Goal: Transaction & Acquisition: Purchase product/service

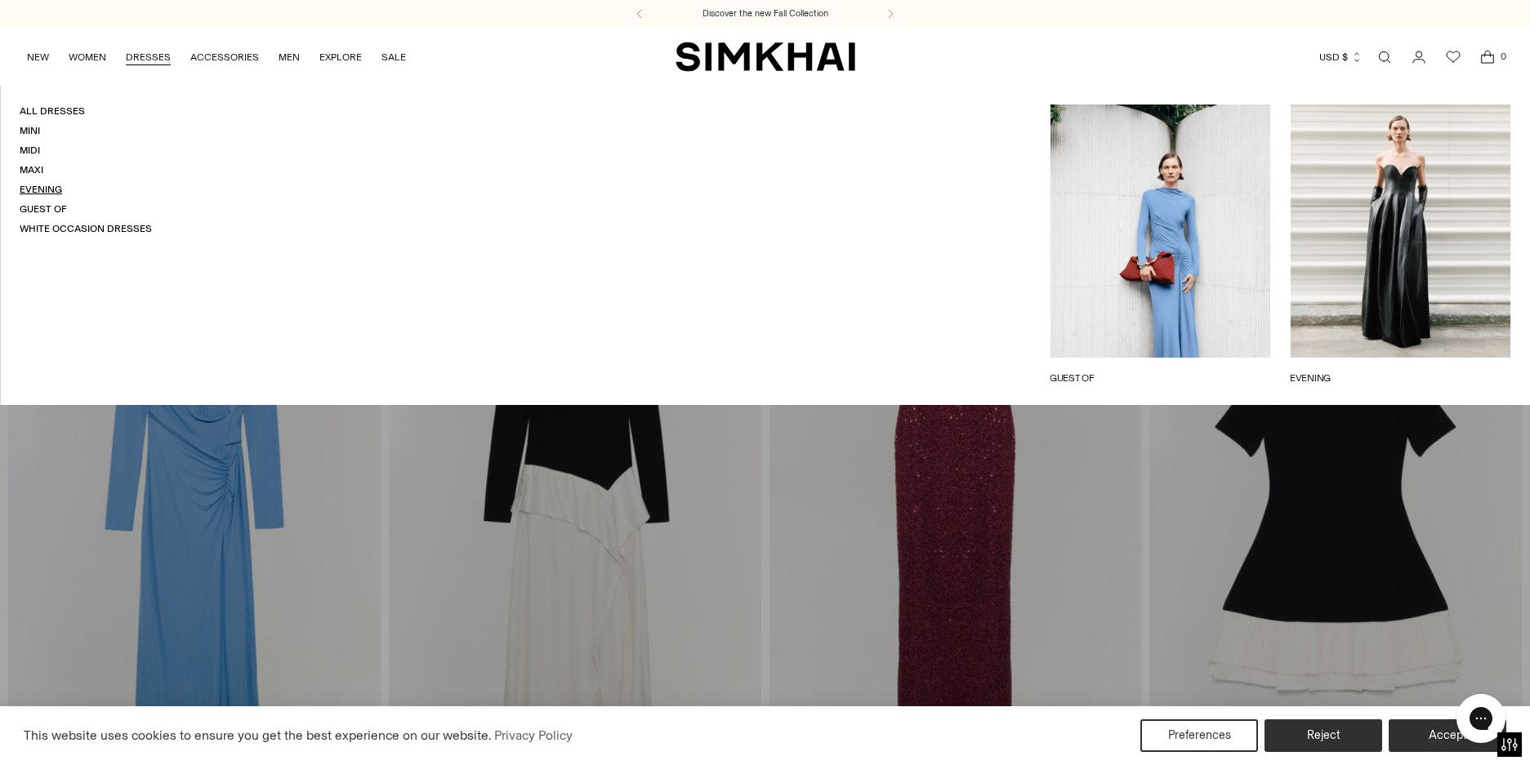
click at [35, 186] on link "Evening" at bounding box center [41, 189] width 42 height 11
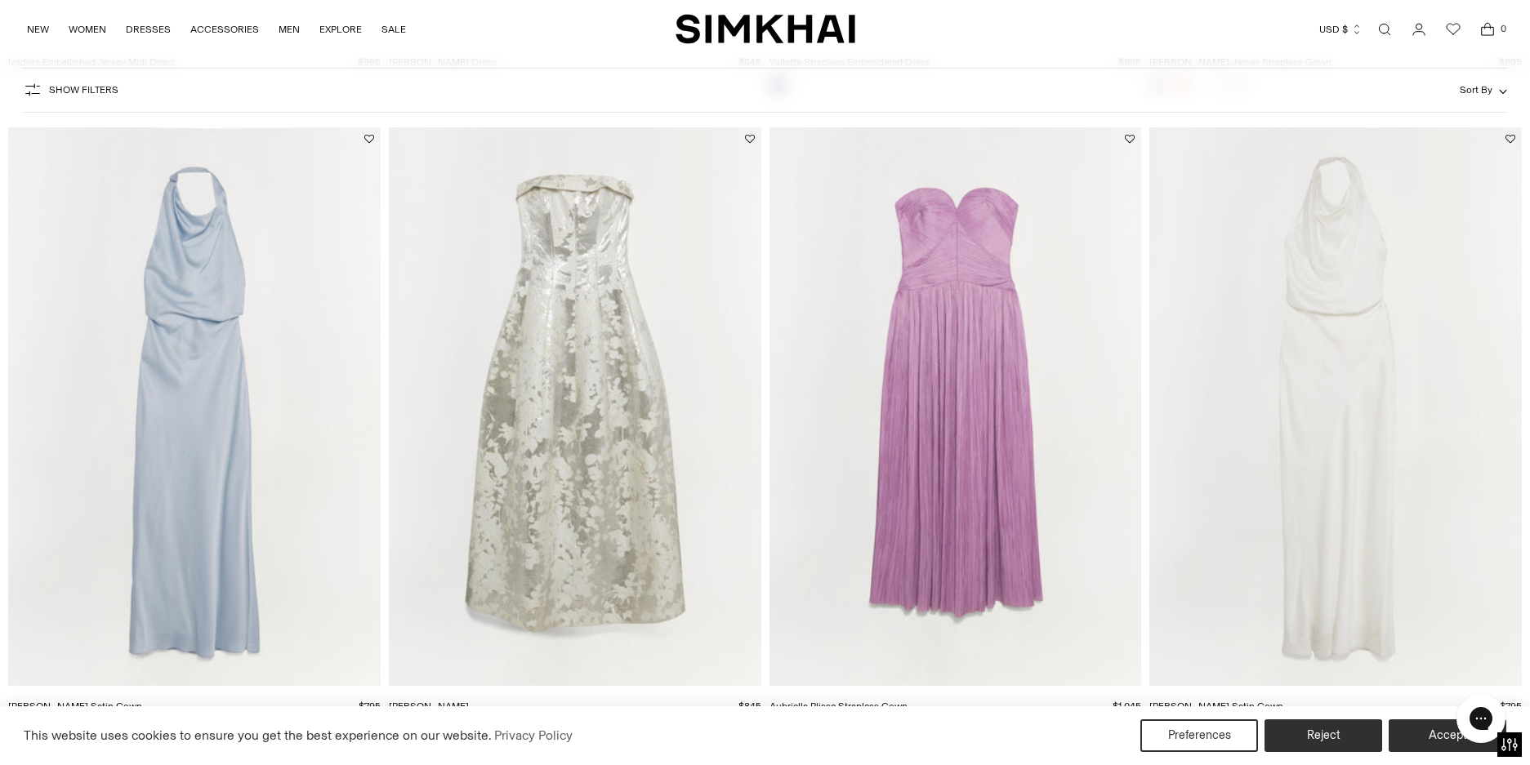
scroll to position [1470, 0]
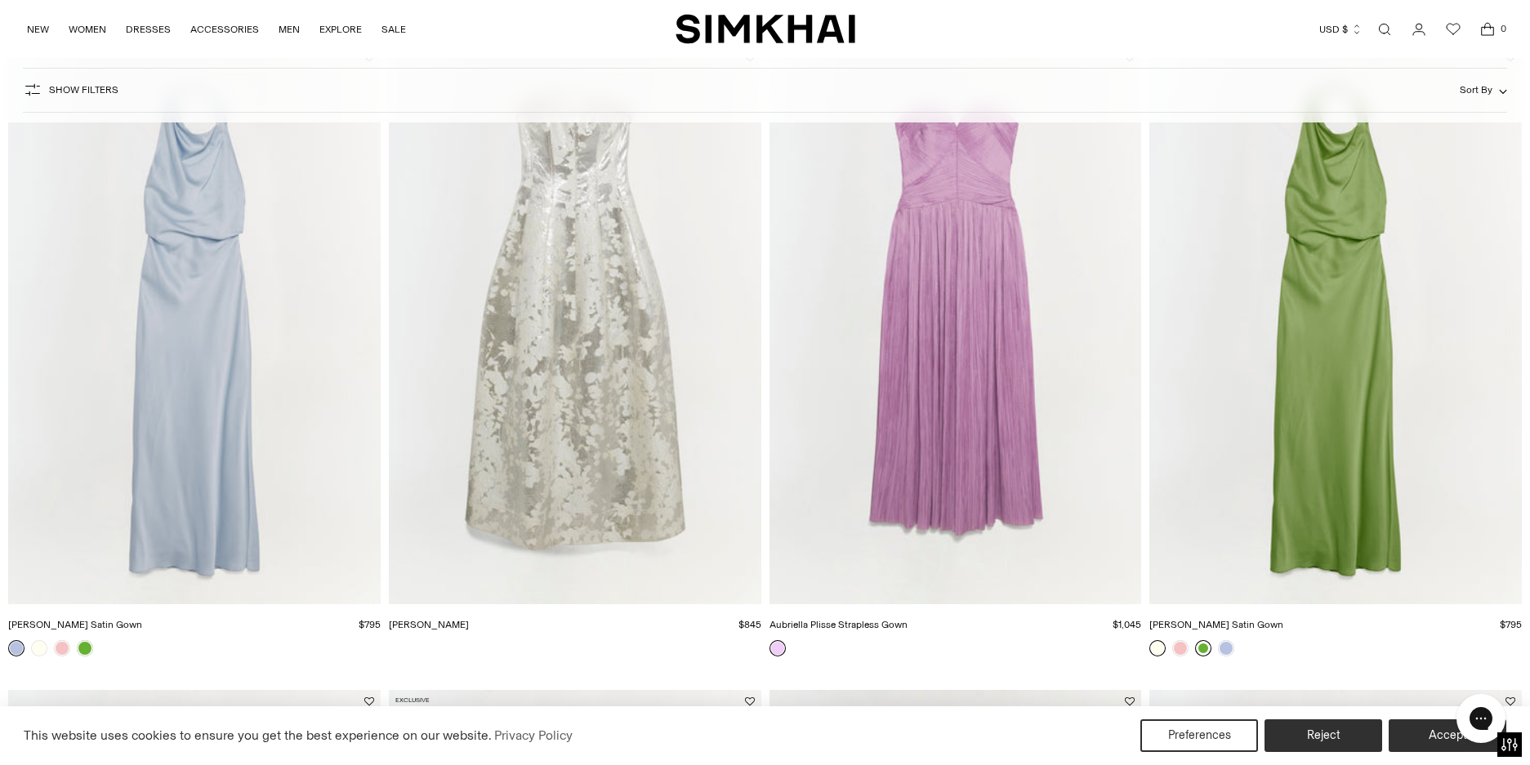
click at [1206, 646] on link at bounding box center [1203, 648] width 16 height 16
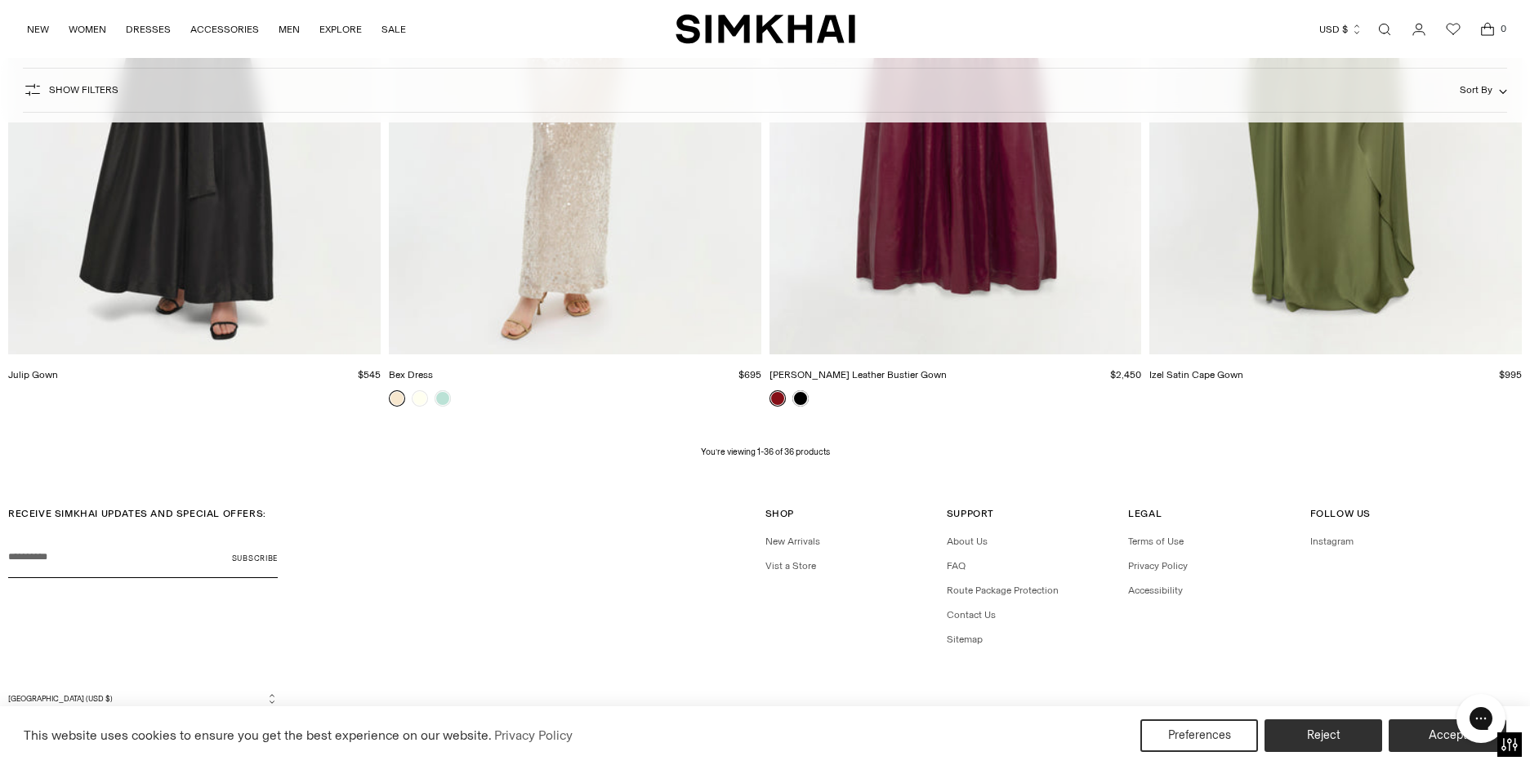
scroll to position [5597, 0]
